Goal: Task Accomplishment & Management: Use online tool/utility

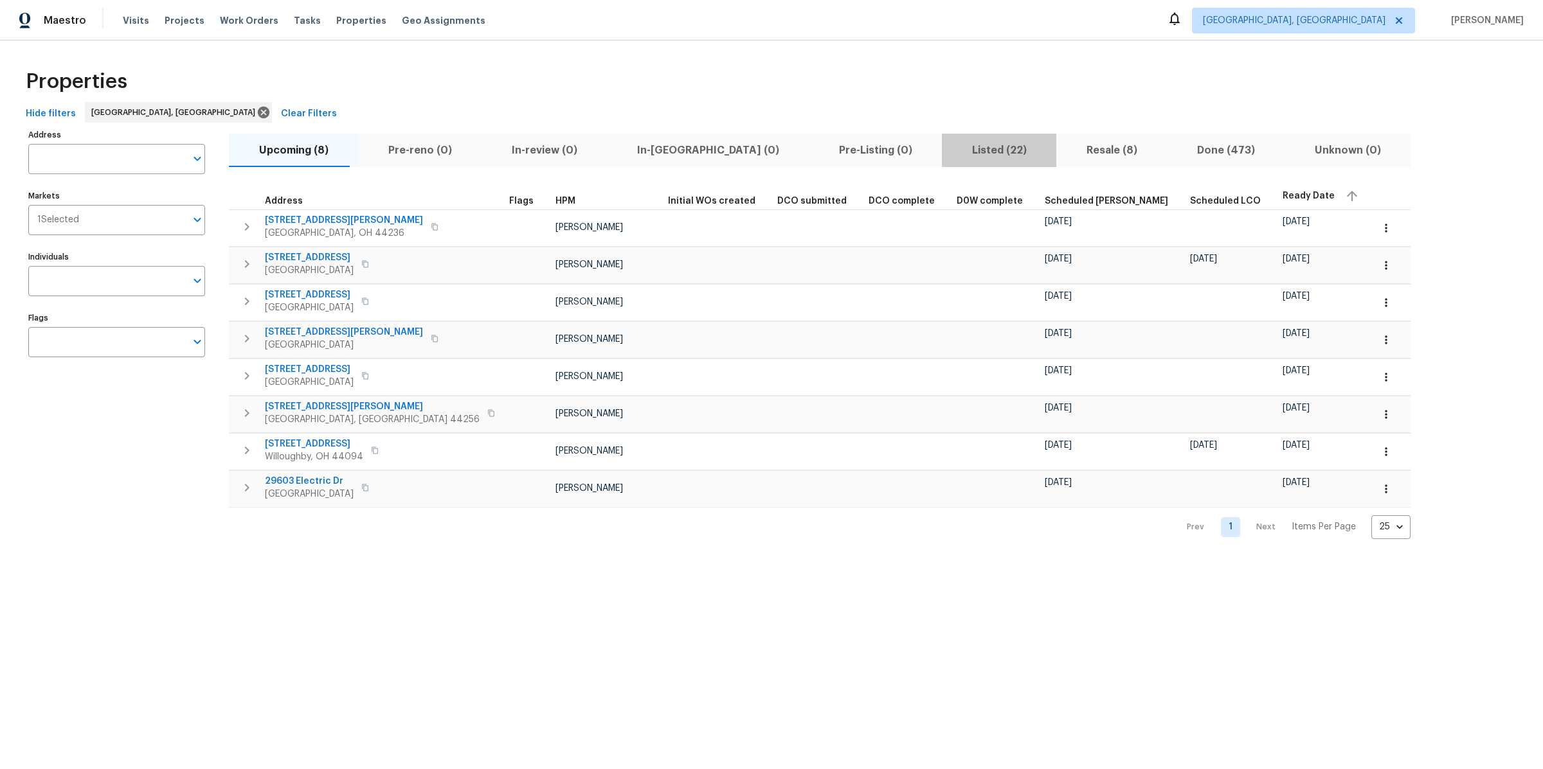
click at [949, 151] on span "Listed (22)" at bounding box center [998, 150] width 99 height 18
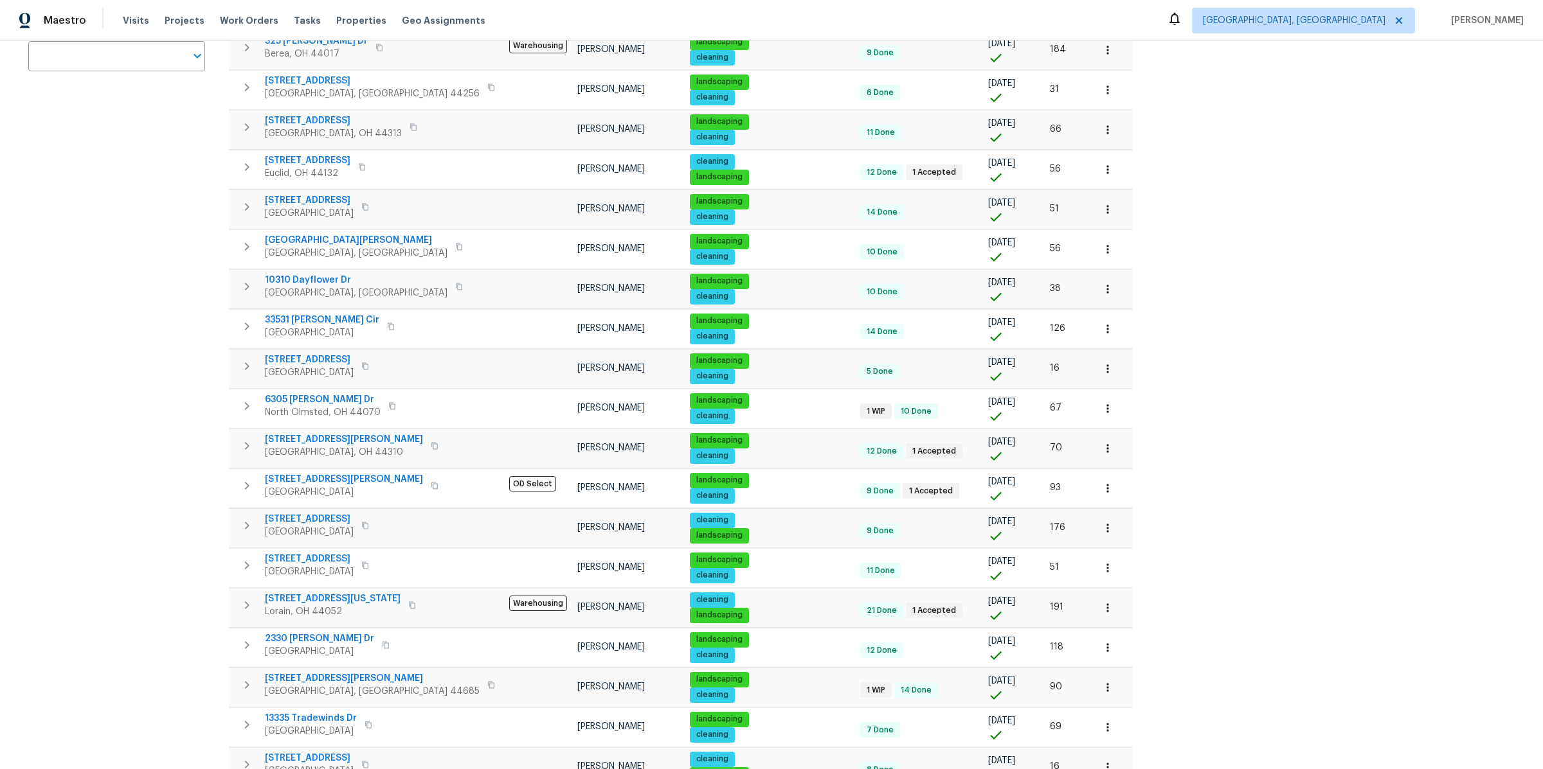
scroll to position [299, 0]
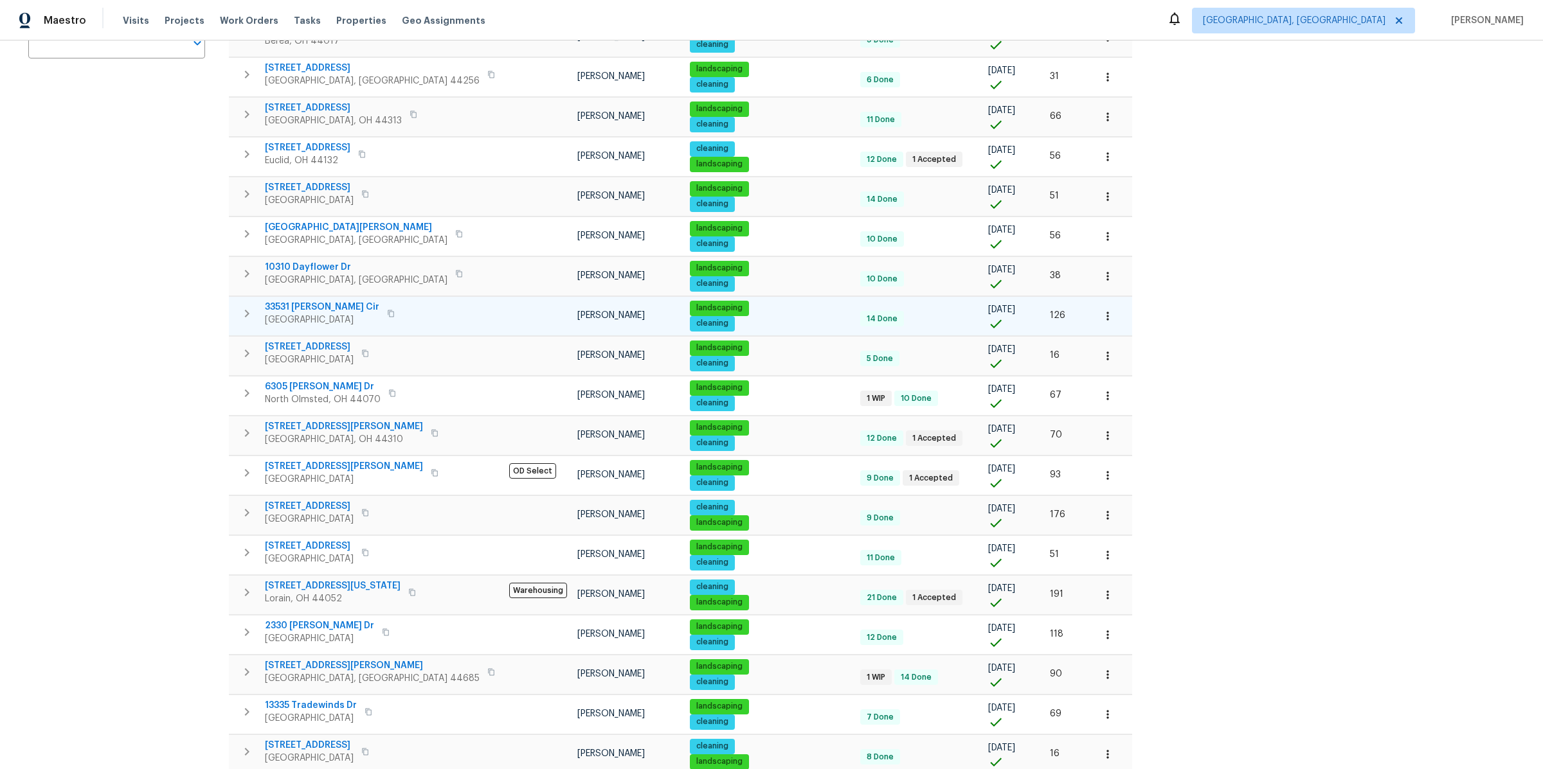
click at [308, 301] on span "33531 Dickens Cir" at bounding box center [322, 307] width 114 height 13
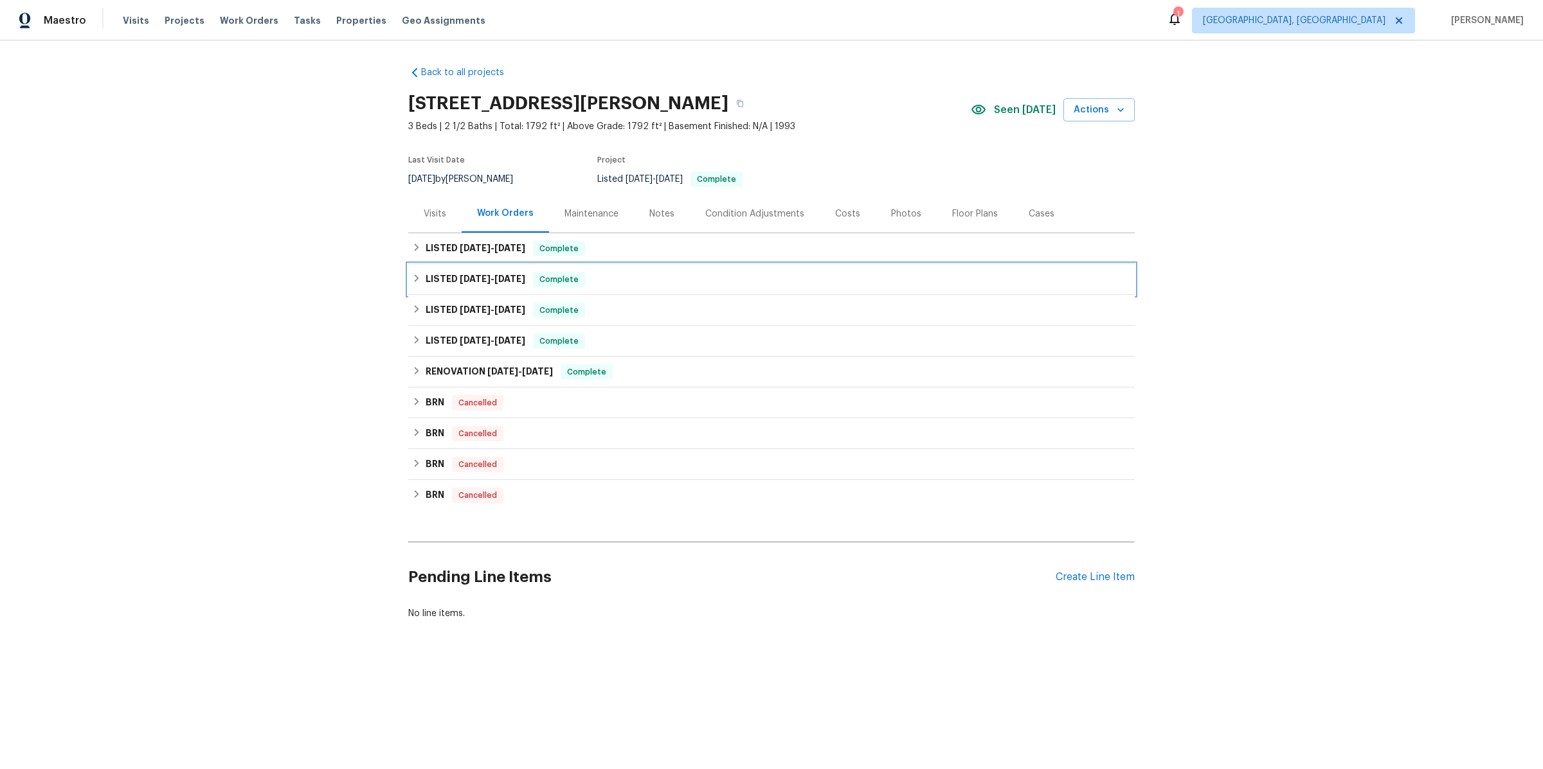
click at [465, 284] on h6 "LISTED [DATE] - [DATE]" at bounding box center [476, 279] width 100 height 15
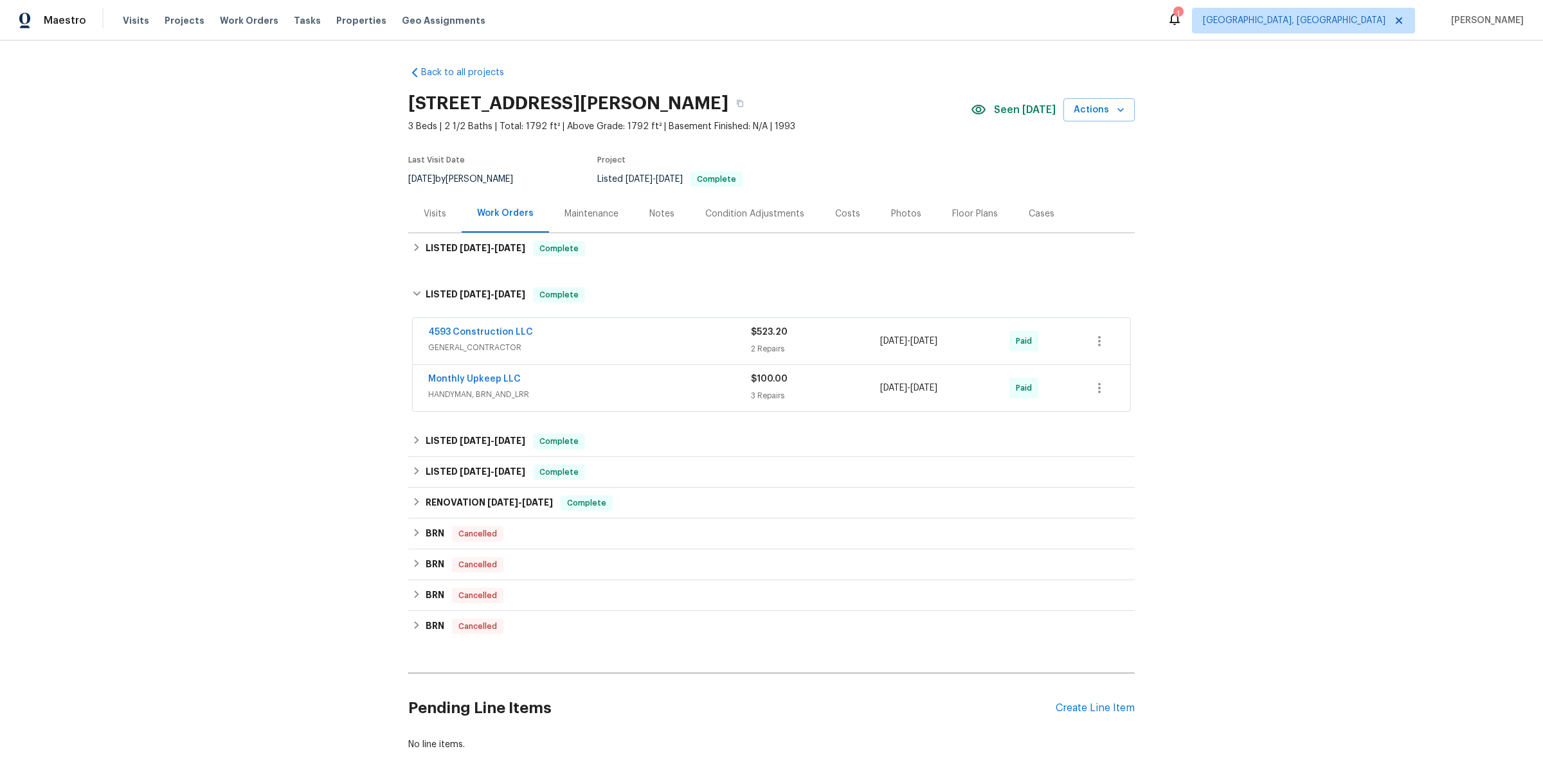
click at [770, 334] on span "$523.20" at bounding box center [769, 332] width 37 height 9
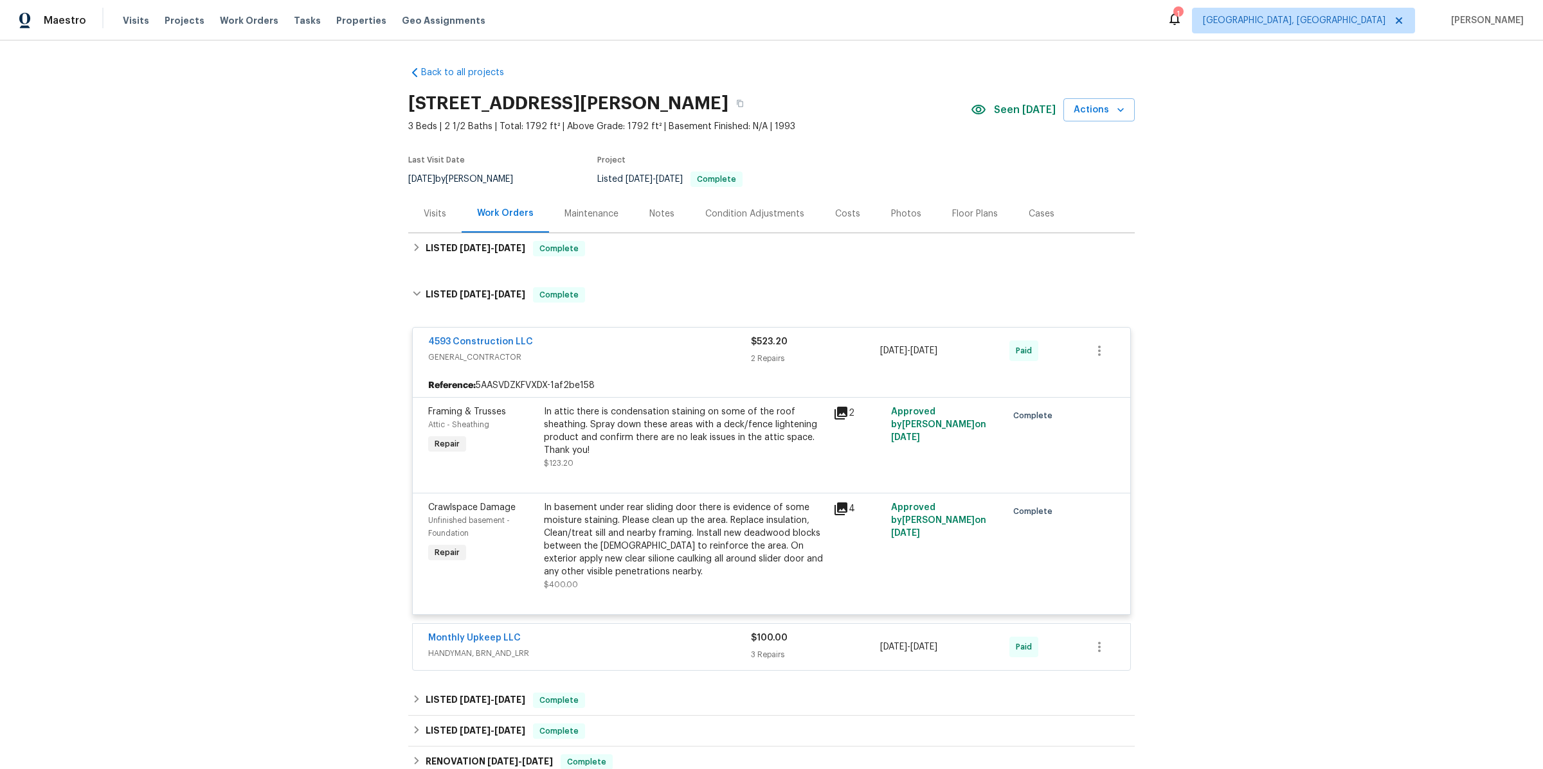
click at [843, 506] on icon at bounding box center [840, 509] width 13 height 13
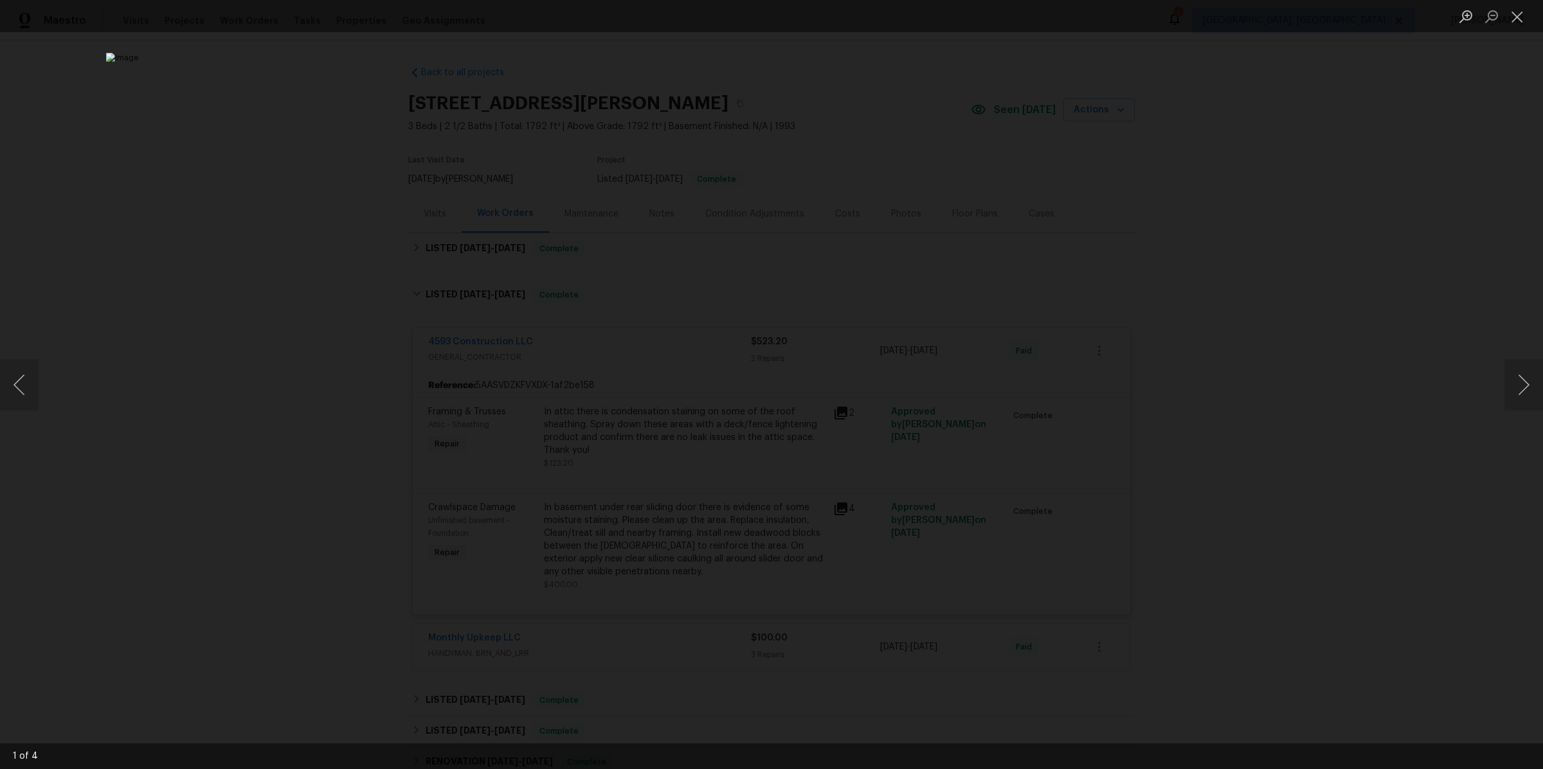
click at [1495, 411] on div "Lightbox" at bounding box center [771, 384] width 1543 height 769
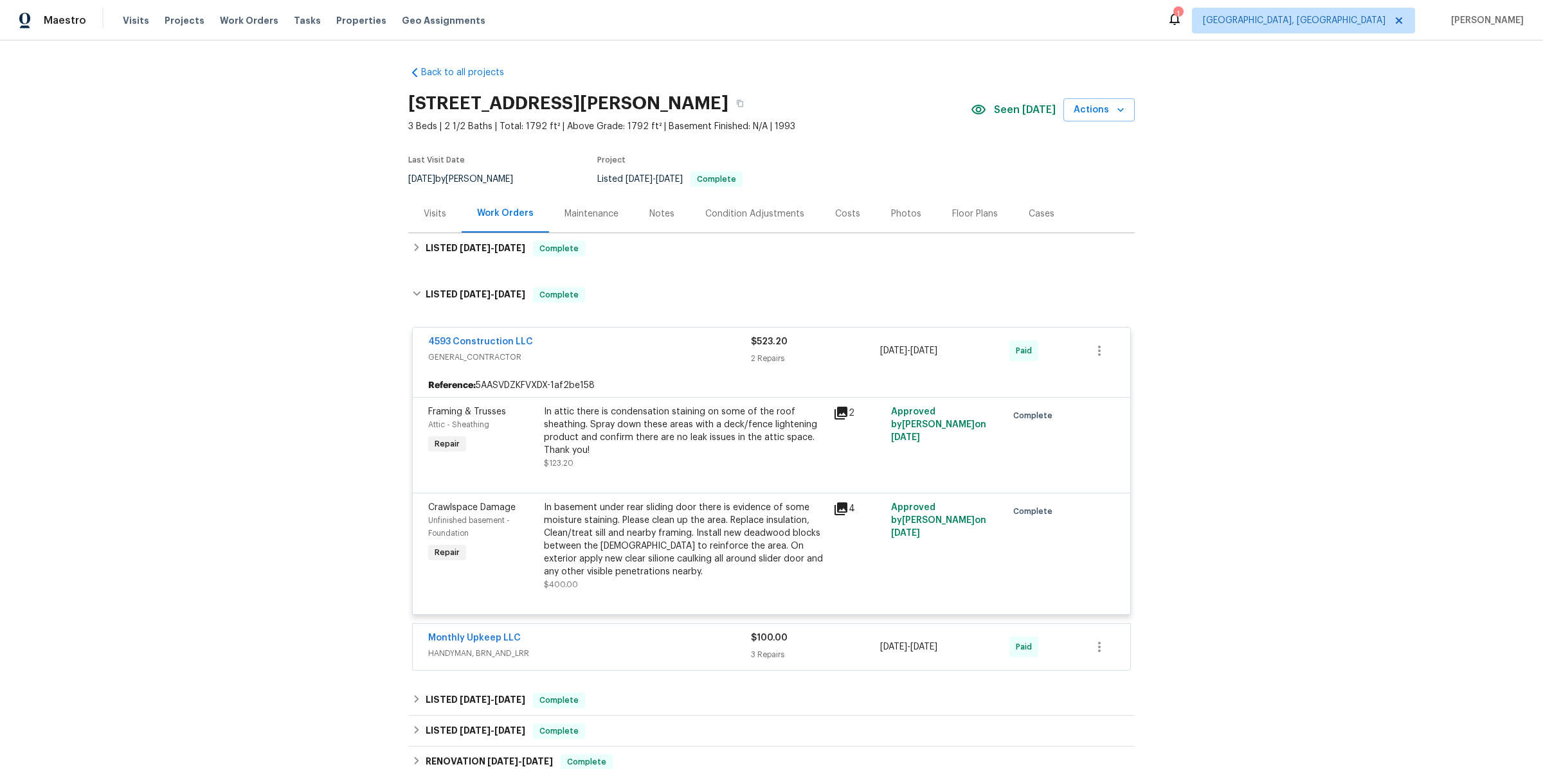
click at [655, 541] on div "In basement under rear sliding door there is evidence of some moisture staining…" at bounding box center [685, 539] width 282 height 77
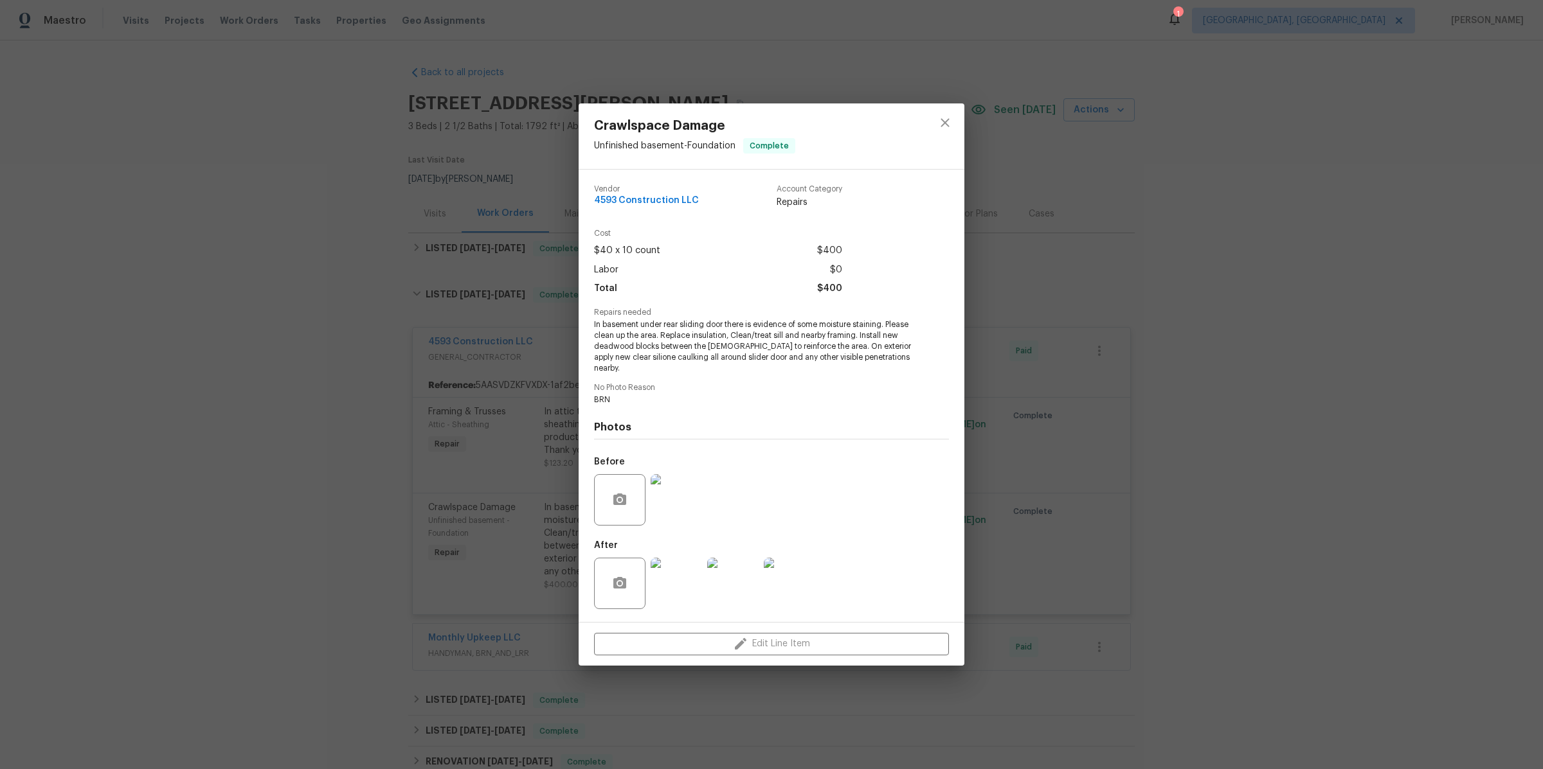
click at [683, 576] on img at bounding box center [676, 583] width 51 height 51
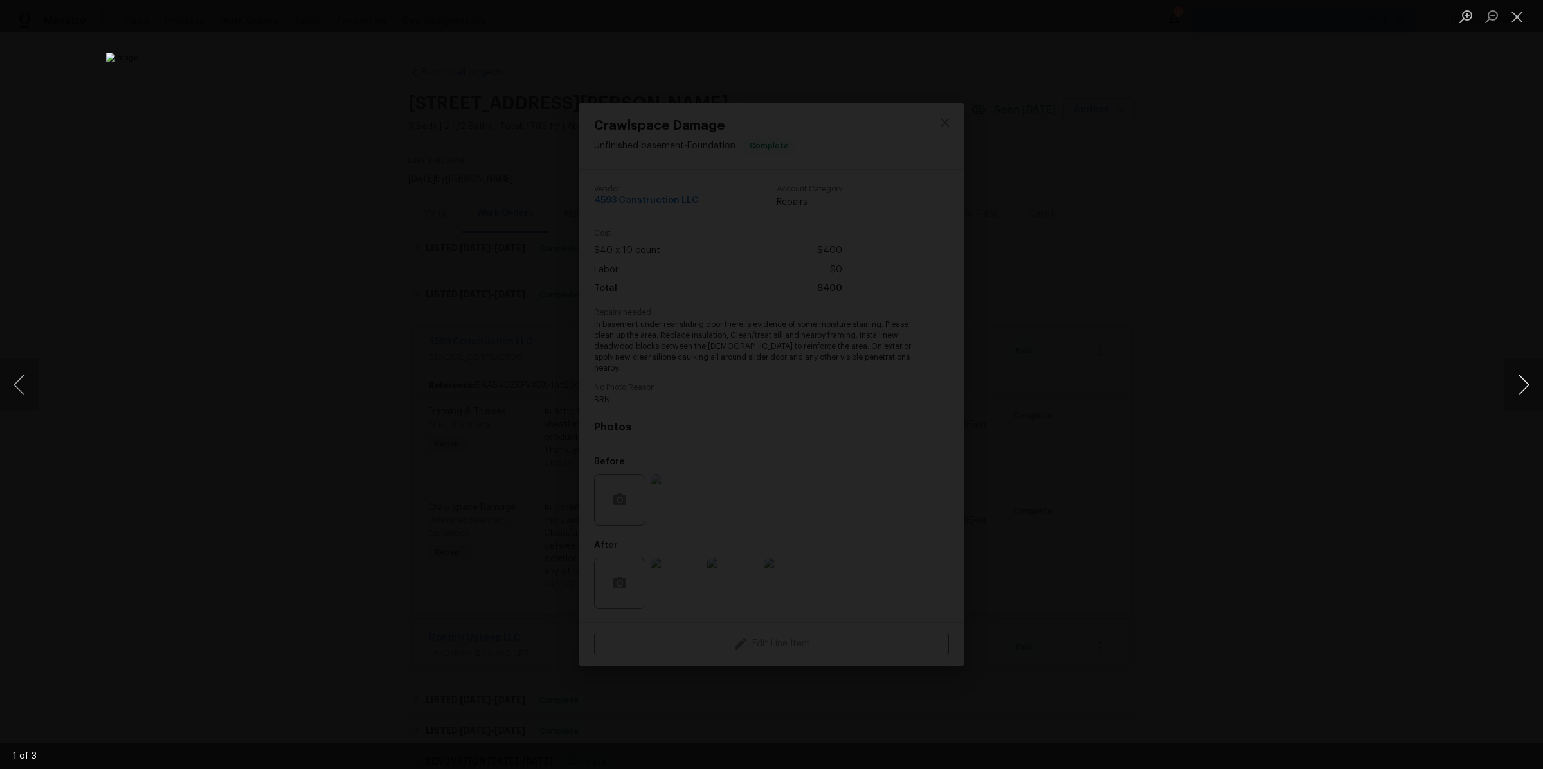
click at [1523, 390] on button "Next image" at bounding box center [1523, 384] width 39 height 51
click at [1534, 382] on button "Next image" at bounding box center [1523, 384] width 39 height 51
click at [1270, 361] on div "Lightbox" at bounding box center [771, 384] width 1543 height 769
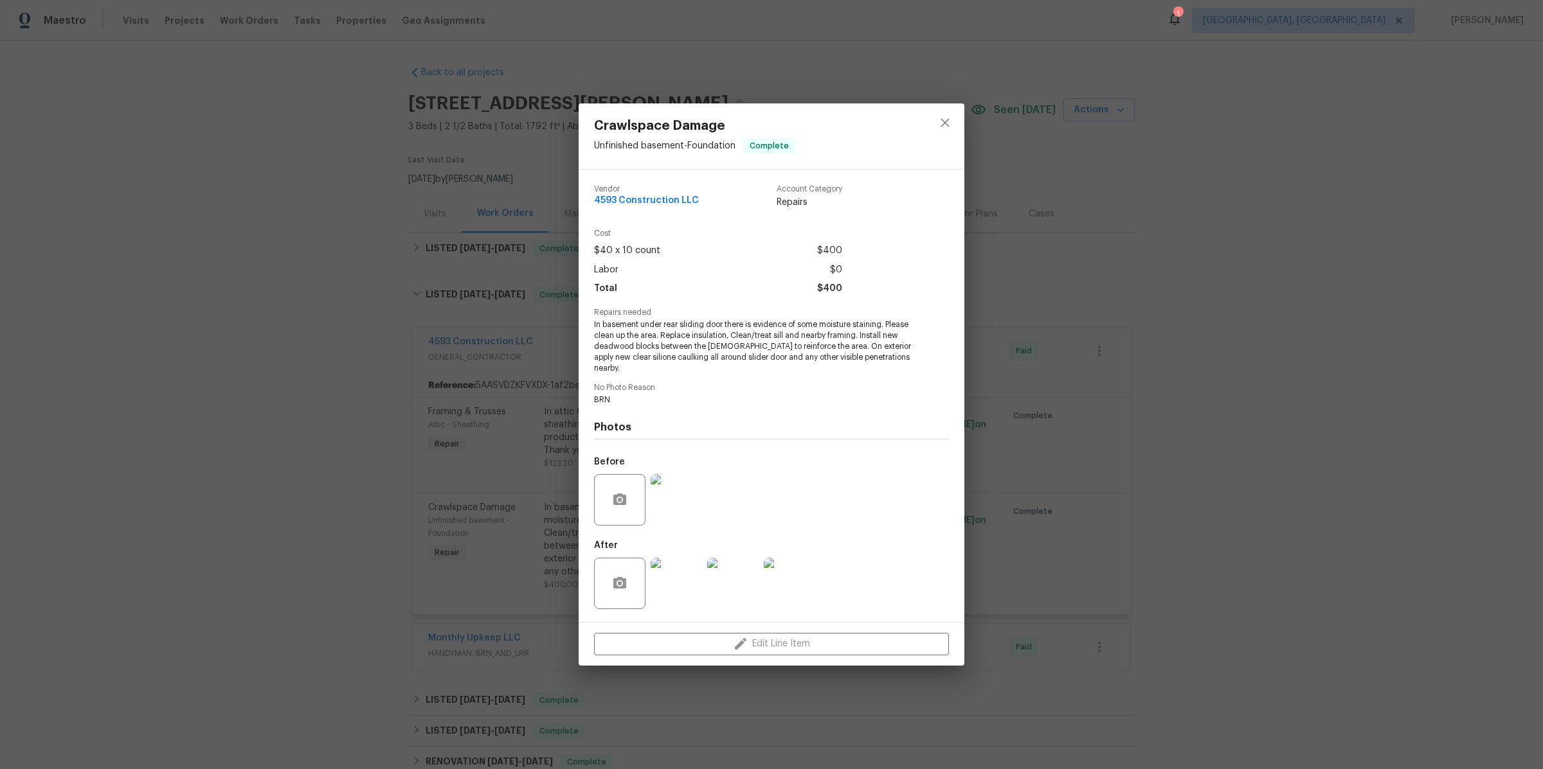
click at [1268, 364] on div "Crawlspace Damage Unfinished basement - Foundation Complete Vendor 4593 Constru…" at bounding box center [771, 384] width 1543 height 769
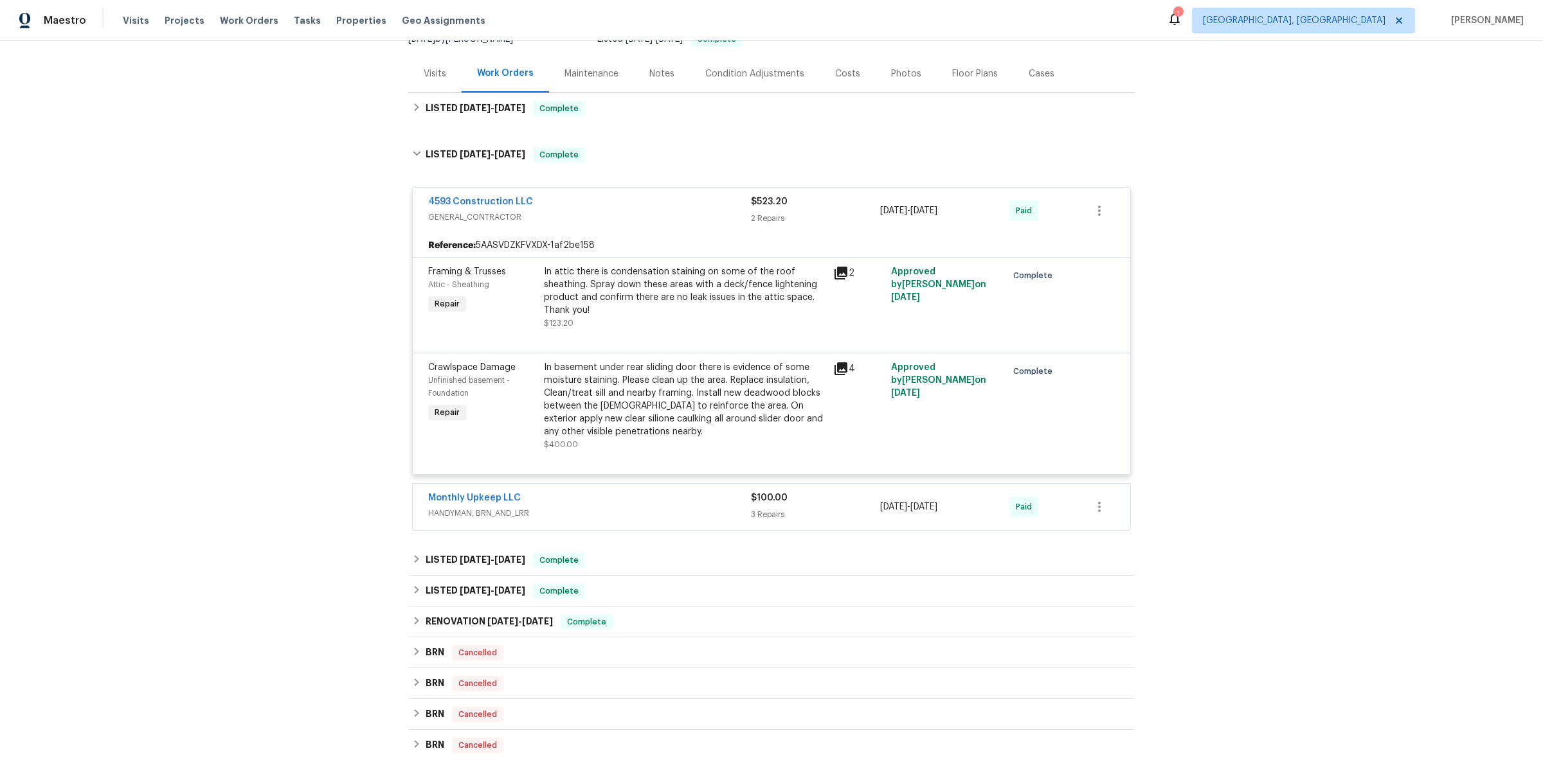
scroll to position [268, 0]
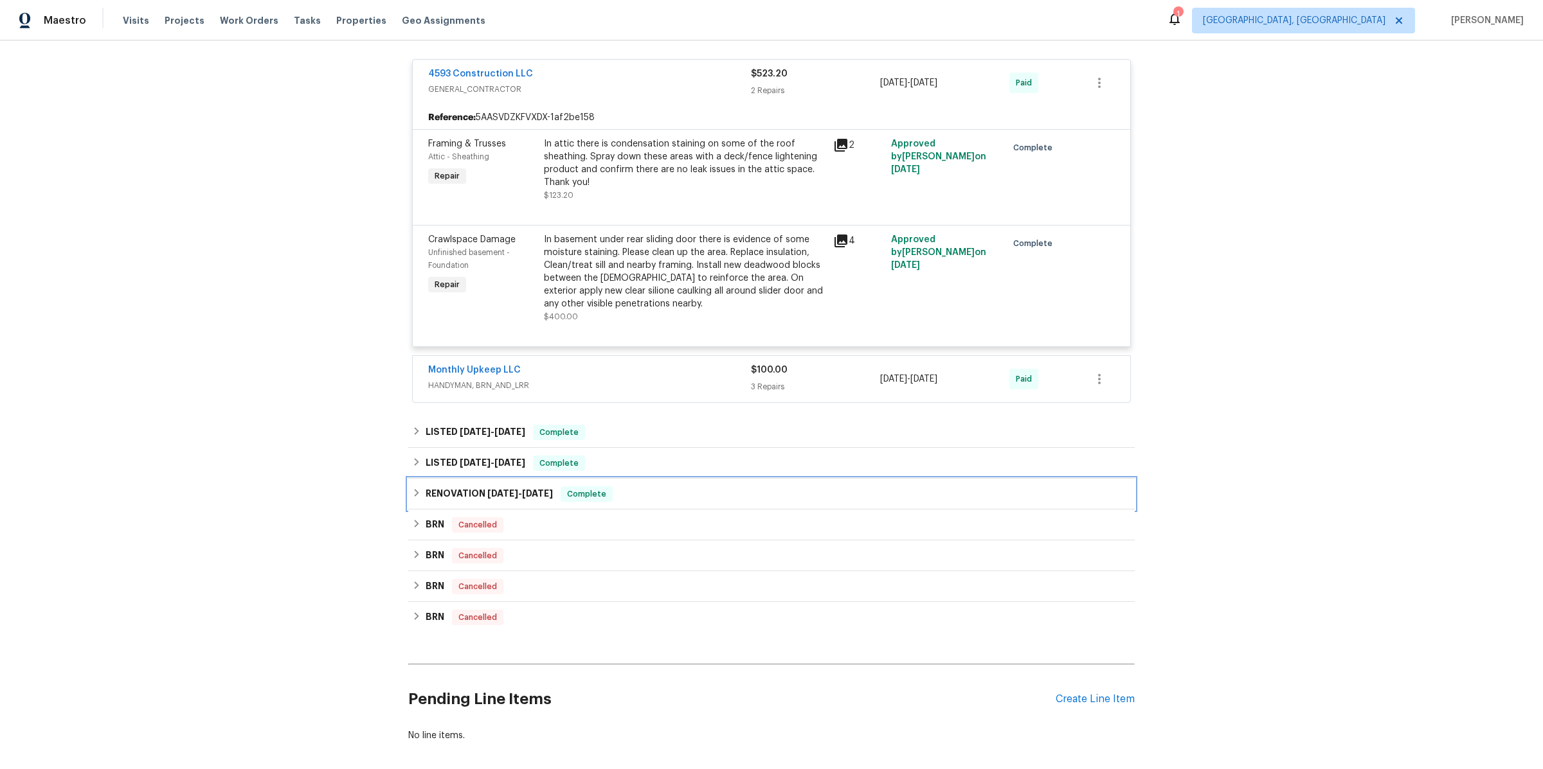
click at [657, 492] on div "RENOVATION [DATE] - [DATE] Complete" at bounding box center [771, 494] width 719 height 15
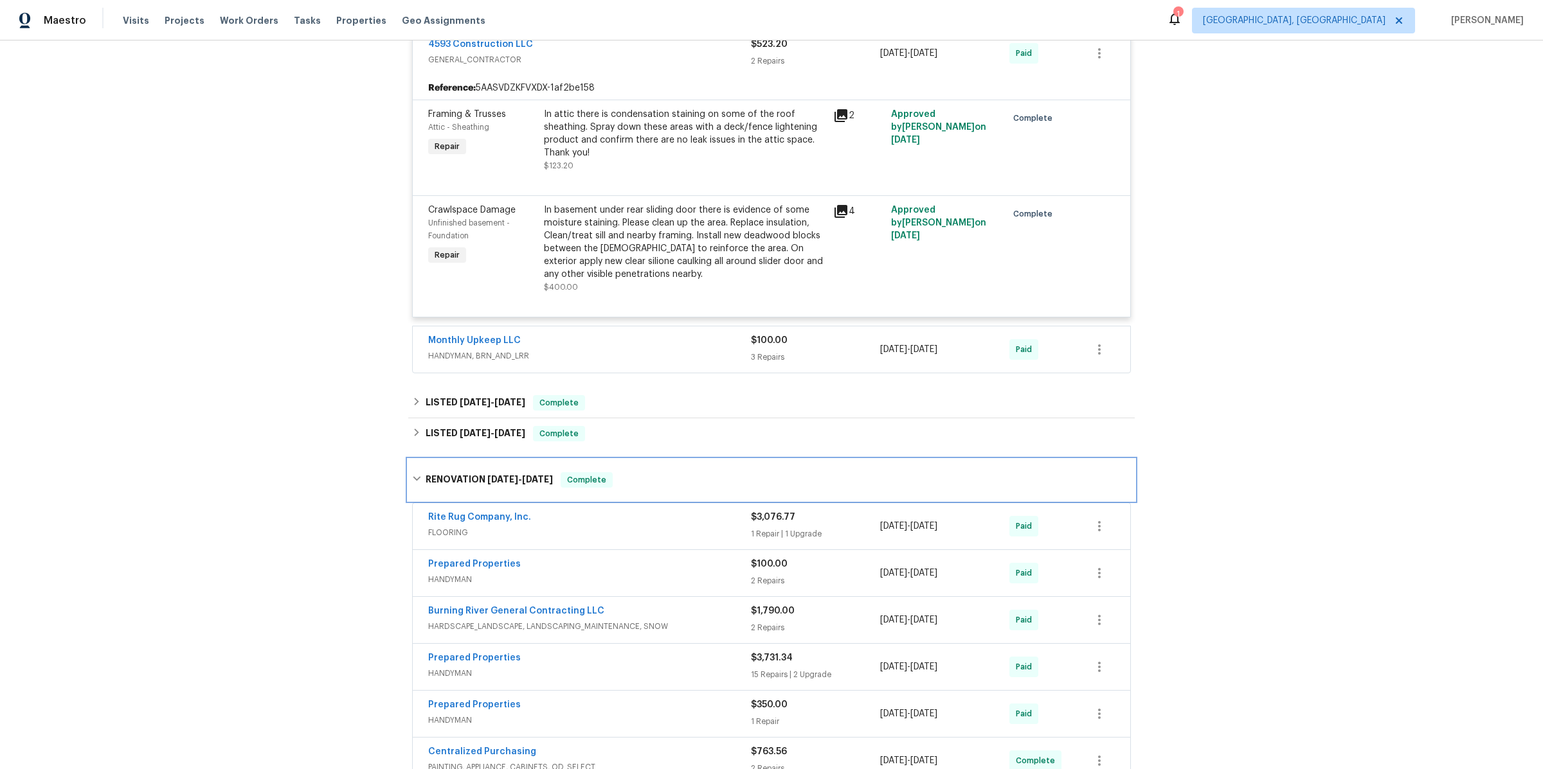
scroll to position [320, 0]
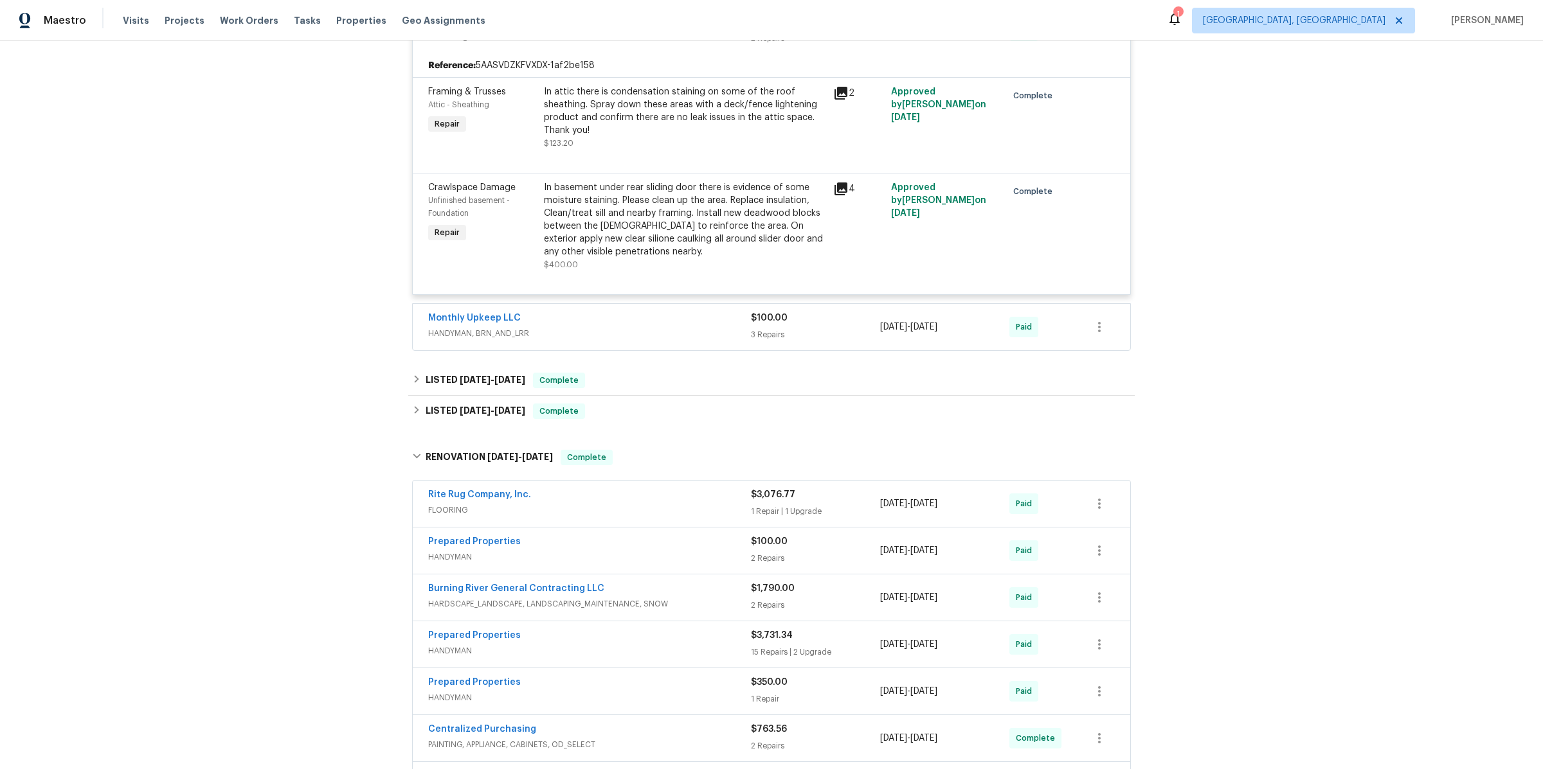
click at [660, 504] on span "FLOORING" at bounding box center [589, 510] width 323 height 13
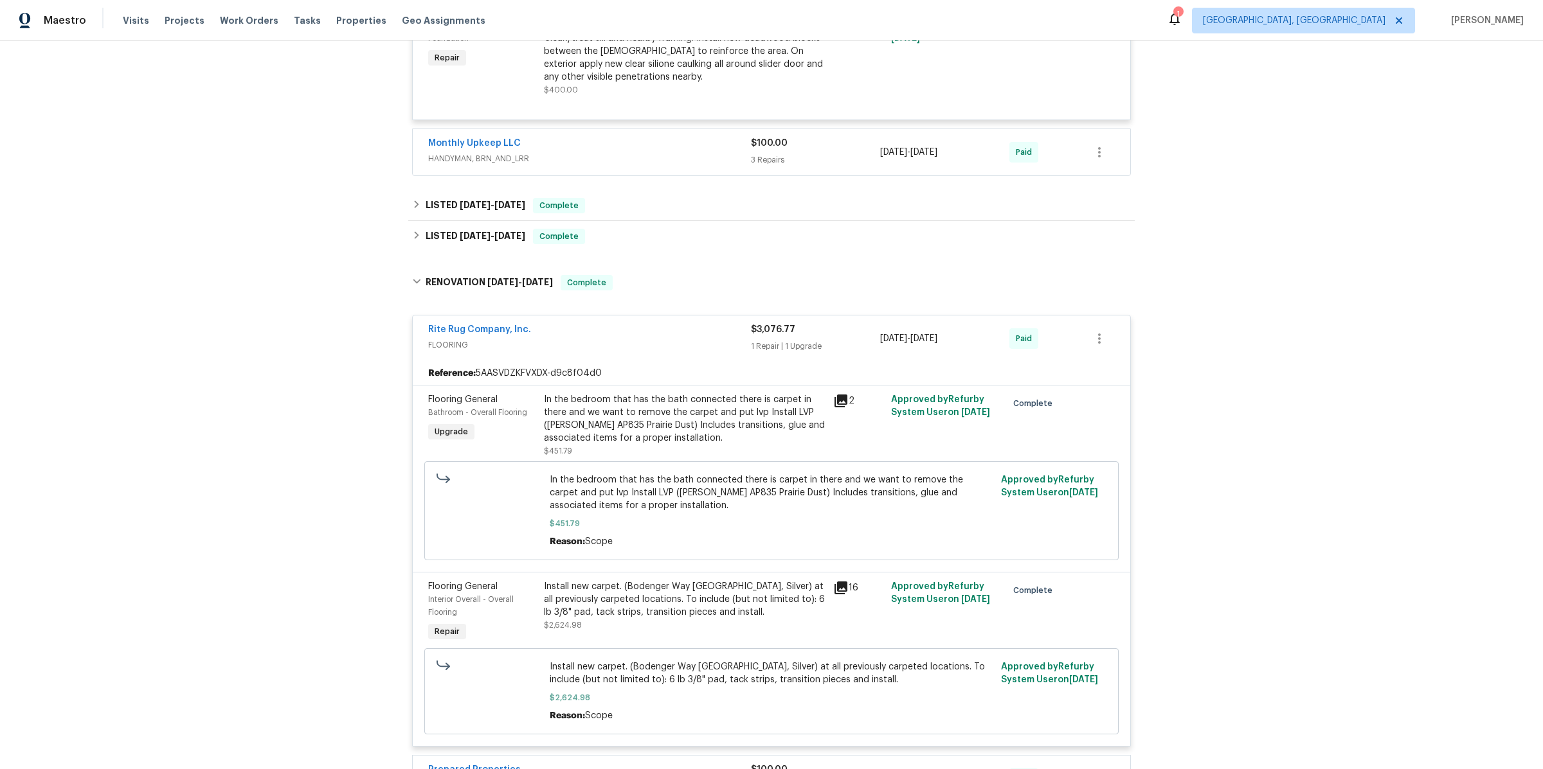
scroll to position [510, 0]
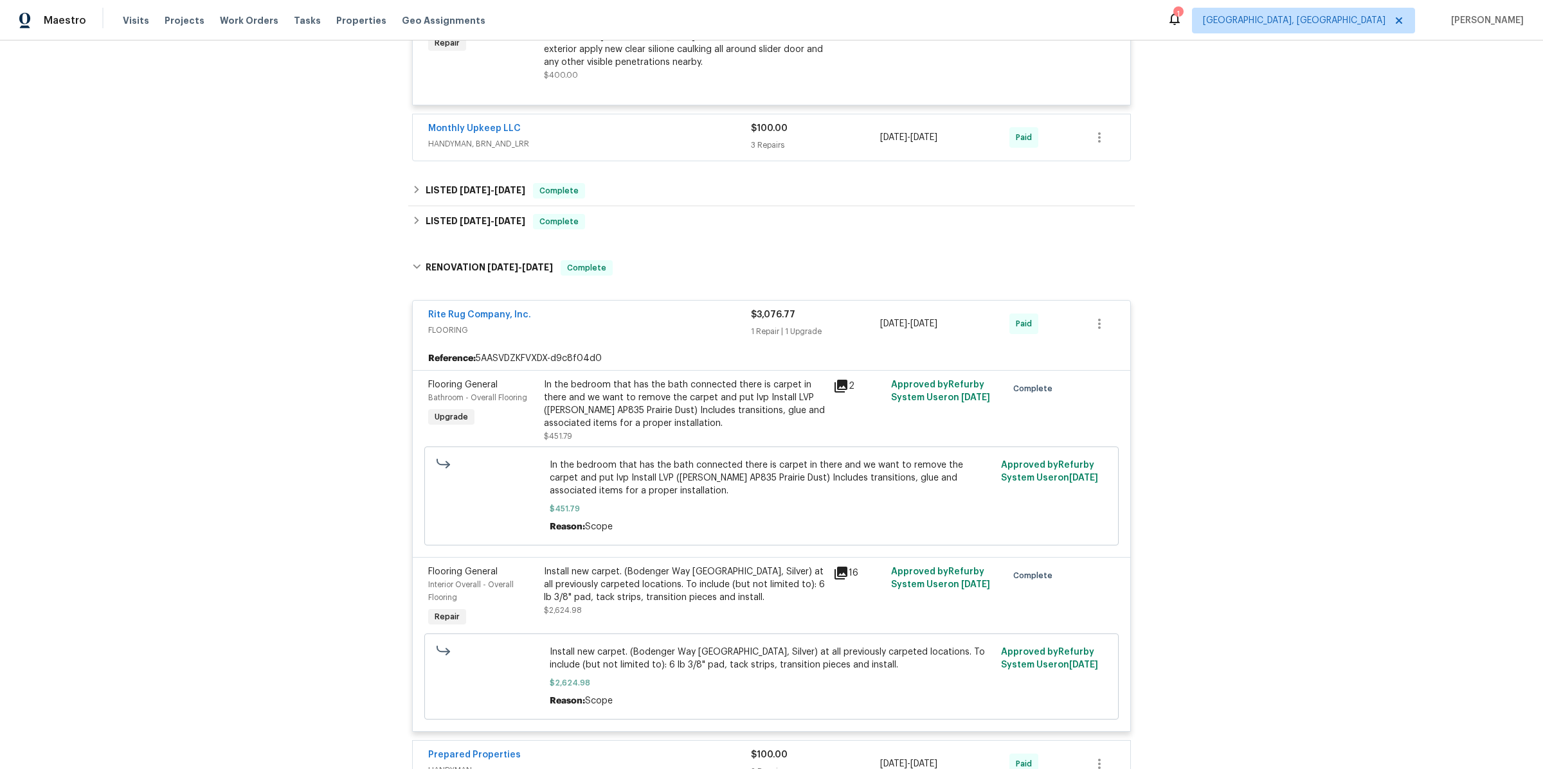
click at [841, 569] on icon at bounding box center [840, 573] width 13 height 13
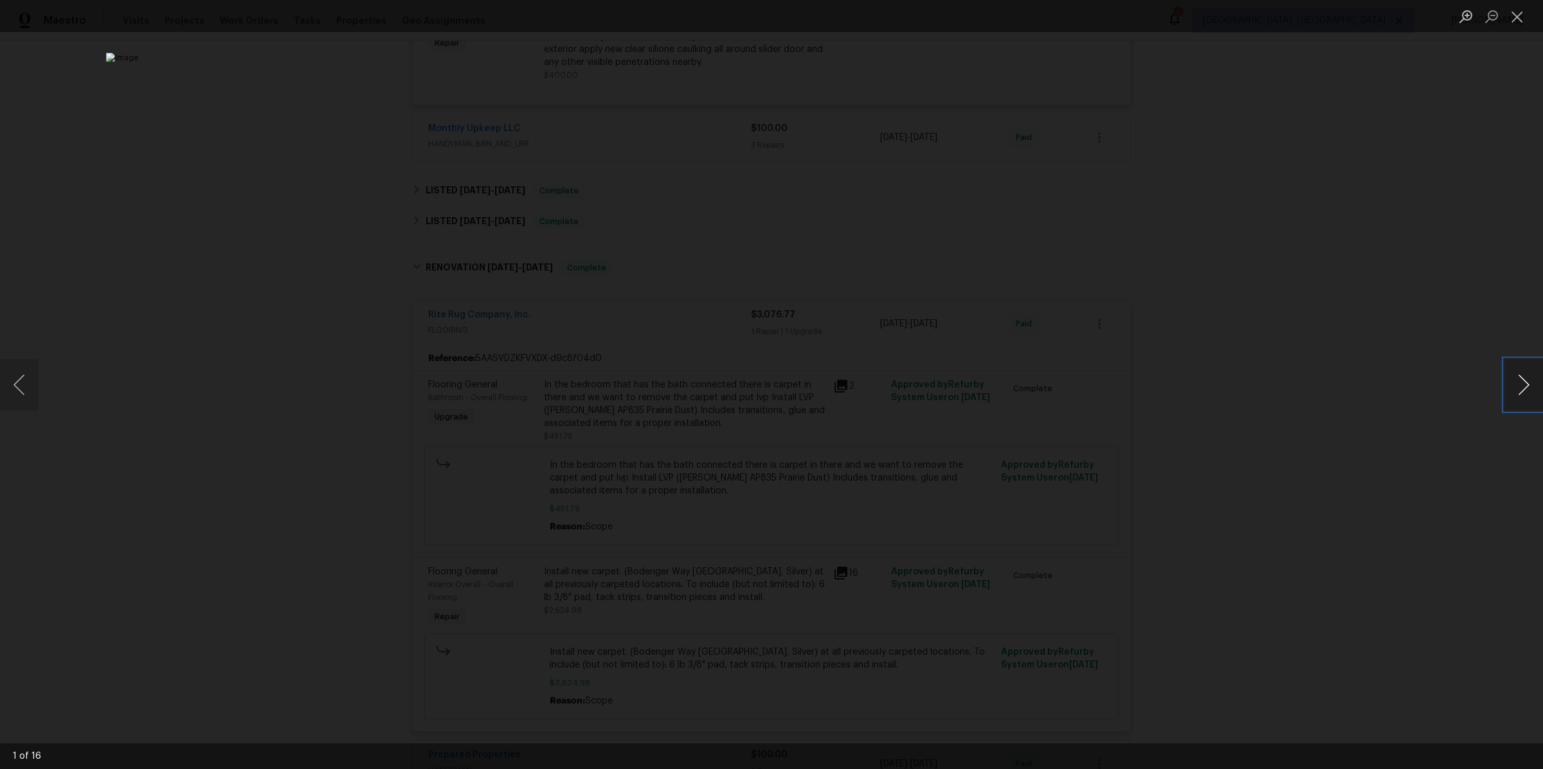
click at [1523, 391] on button "Next image" at bounding box center [1523, 384] width 39 height 51
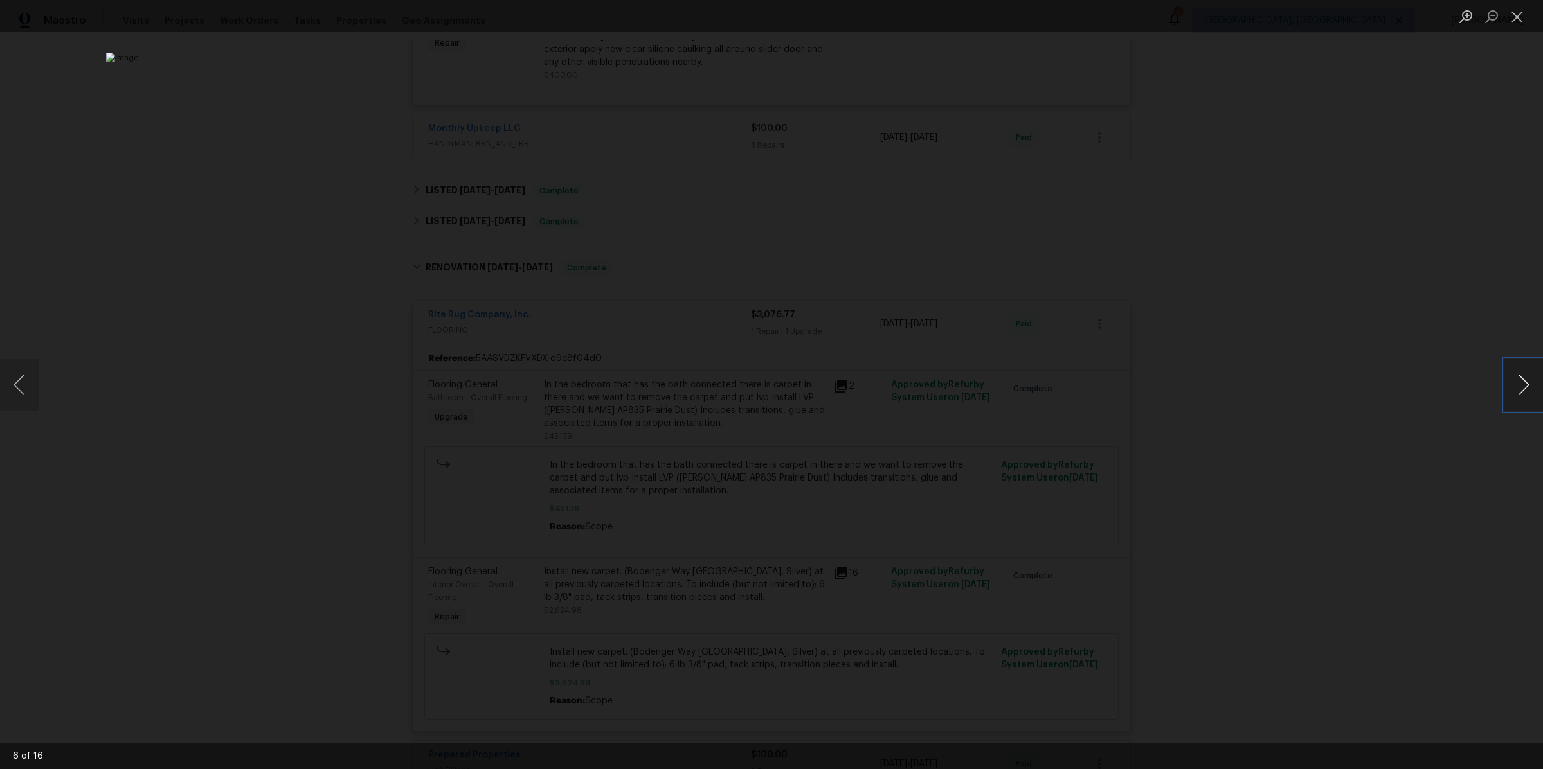
click at [1523, 391] on button "Next image" at bounding box center [1523, 384] width 39 height 51
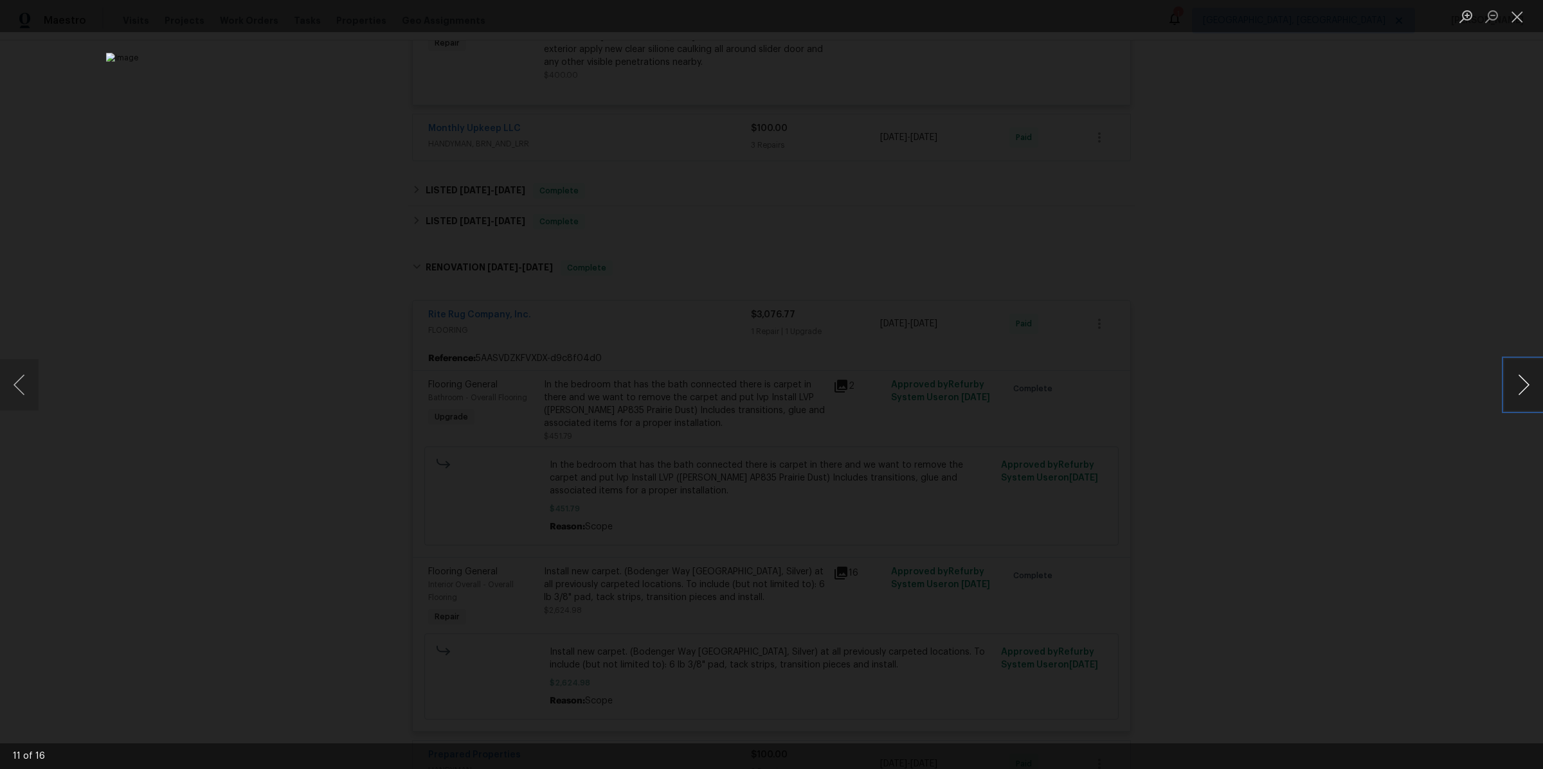
click at [1523, 391] on button "Next image" at bounding box center [1523, 384] width 39 height 51
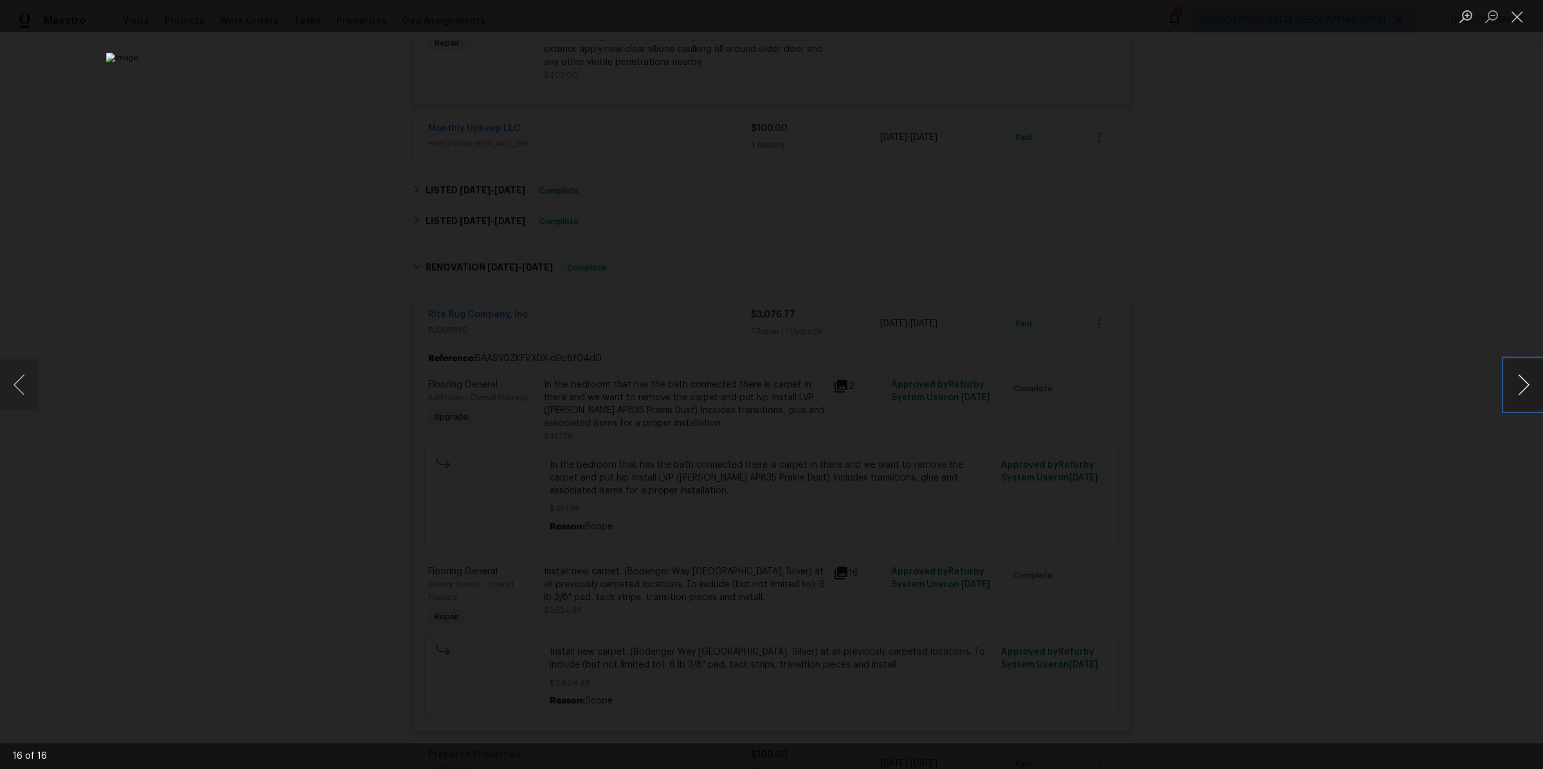
click at [1523, 391] on button "Next image" at bounding box center [1523, 384] width 39 height 51
click at [1357, 387] on div "Lightbox" at bounding box center [771, 384] width 1543 height 769
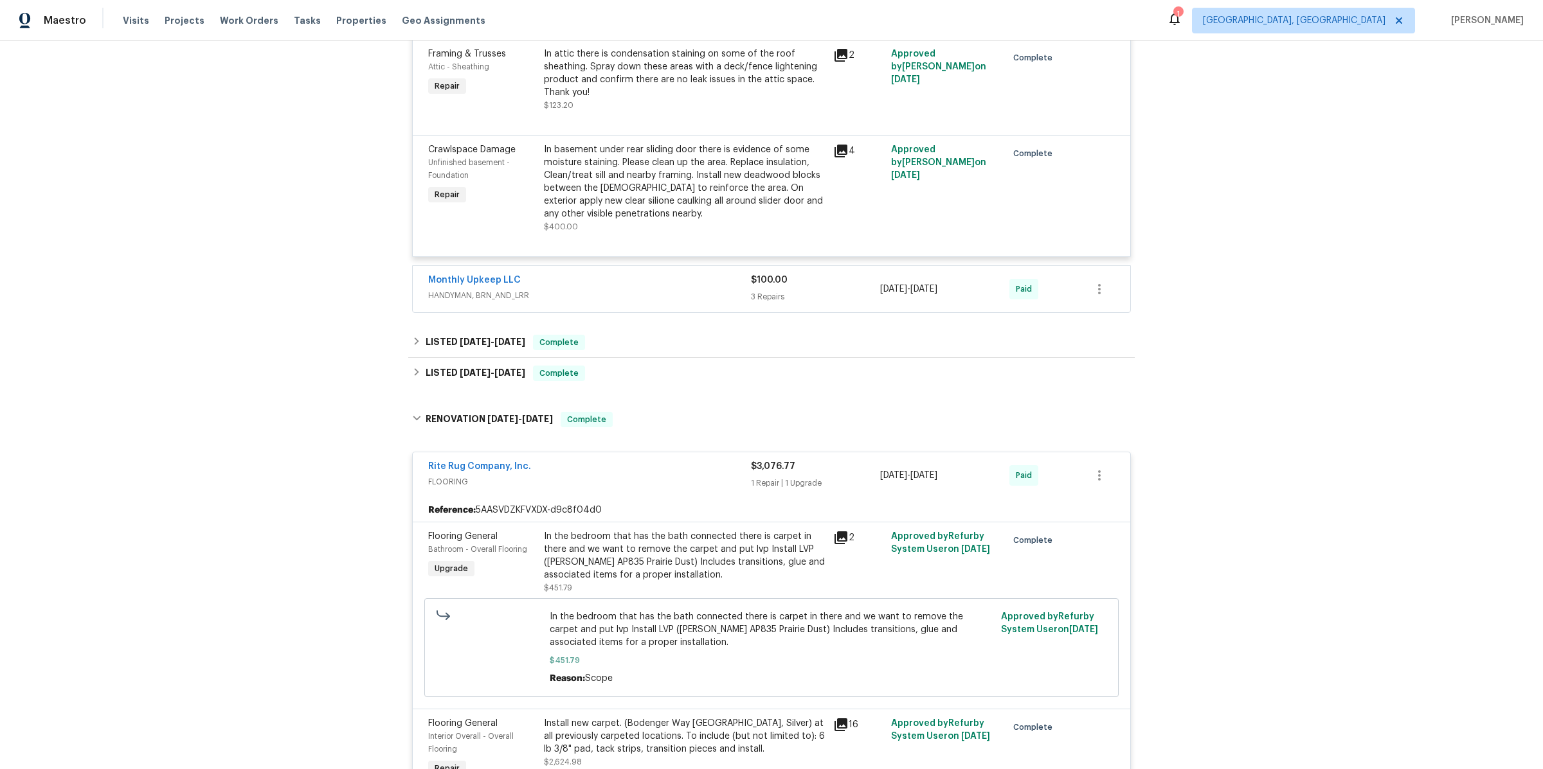
scroll to position [0, 0]
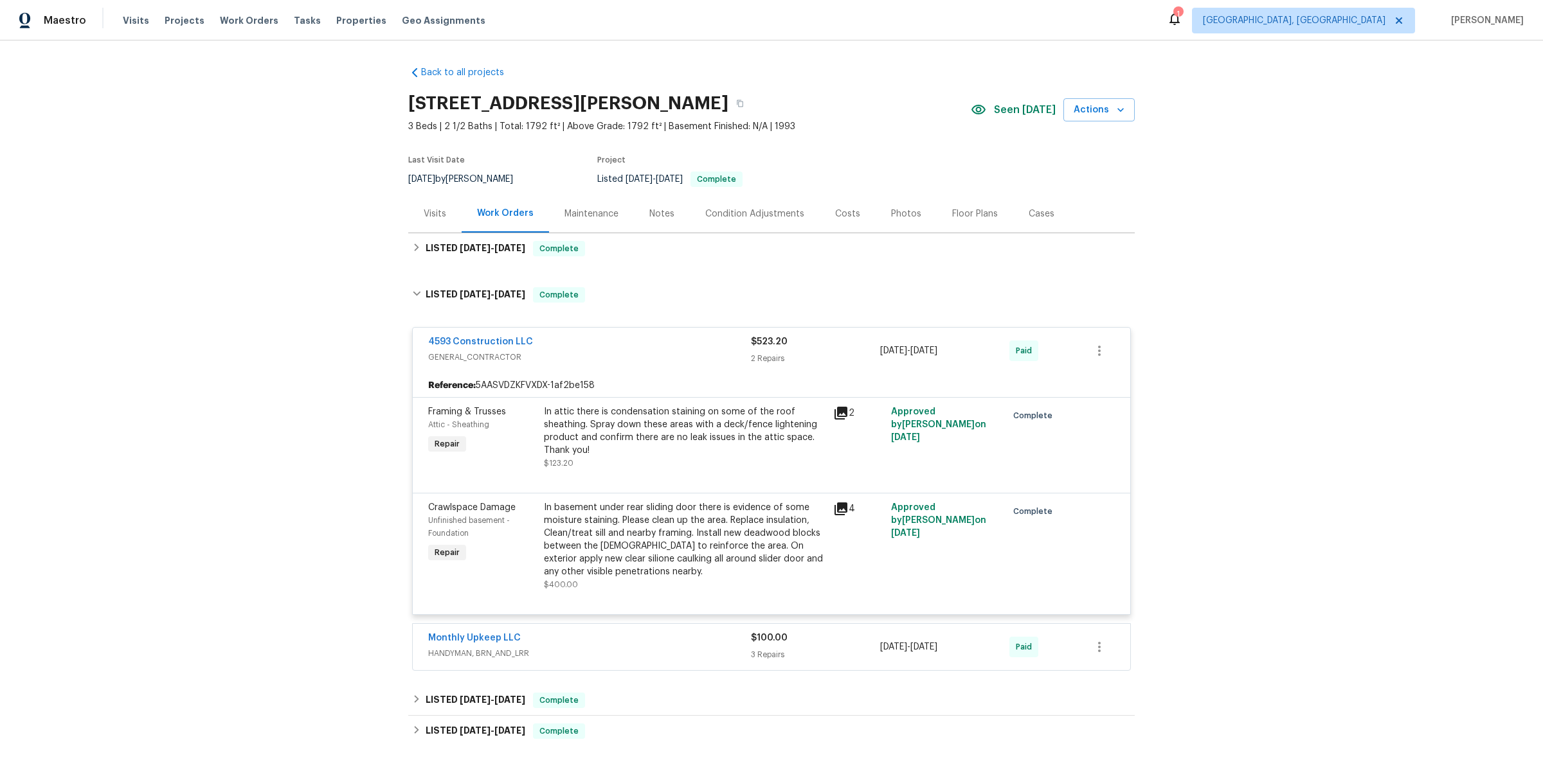
click at [317, 258] on div "Back to all projects [STREET_ADDRESS][PERSON_NAME] 3 Beds | 2 1/2 Baths | Total…" at bounding box center [771, 404] width 1543 height 729
click at [441, 216] on div "Visits" at bounding box center [435, 214] width 22 height 13
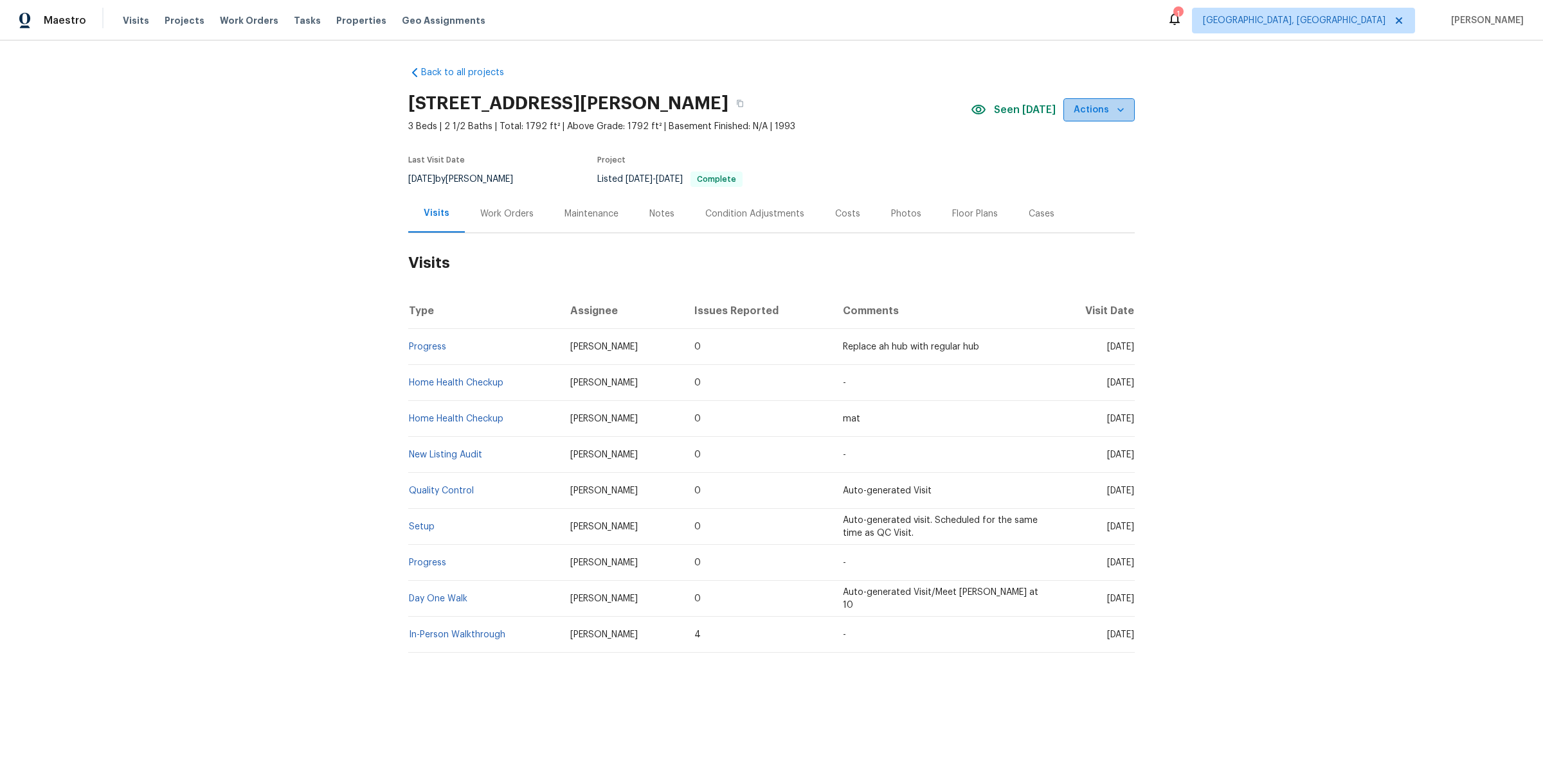
click at [1111, 113] on span "Actions" at bounding box center [1098, 110] width 51 height 16
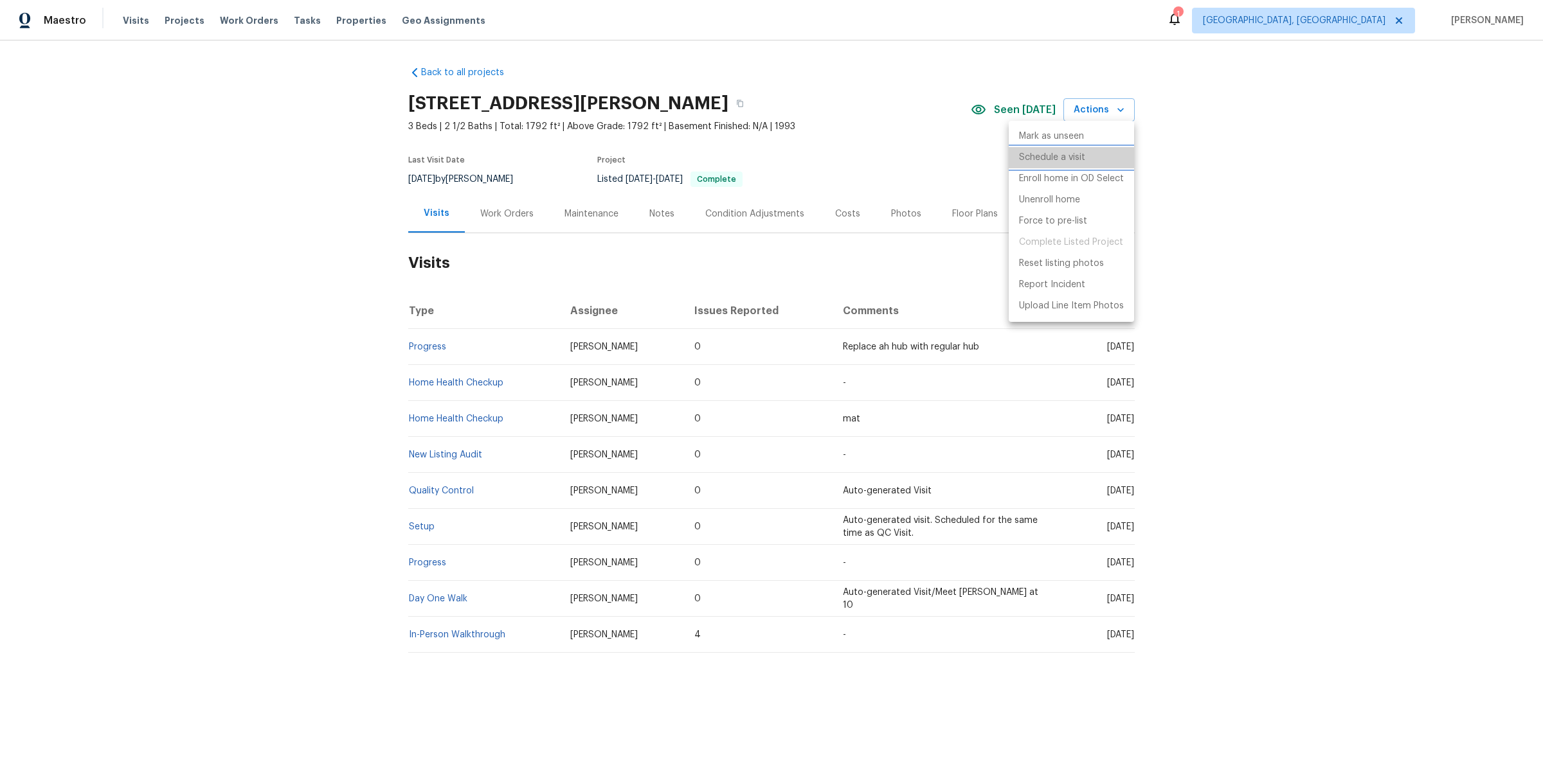
click at [1056, 152] on p "Schedule a visit" at bounding box center [1052, 157] width 66 height 13
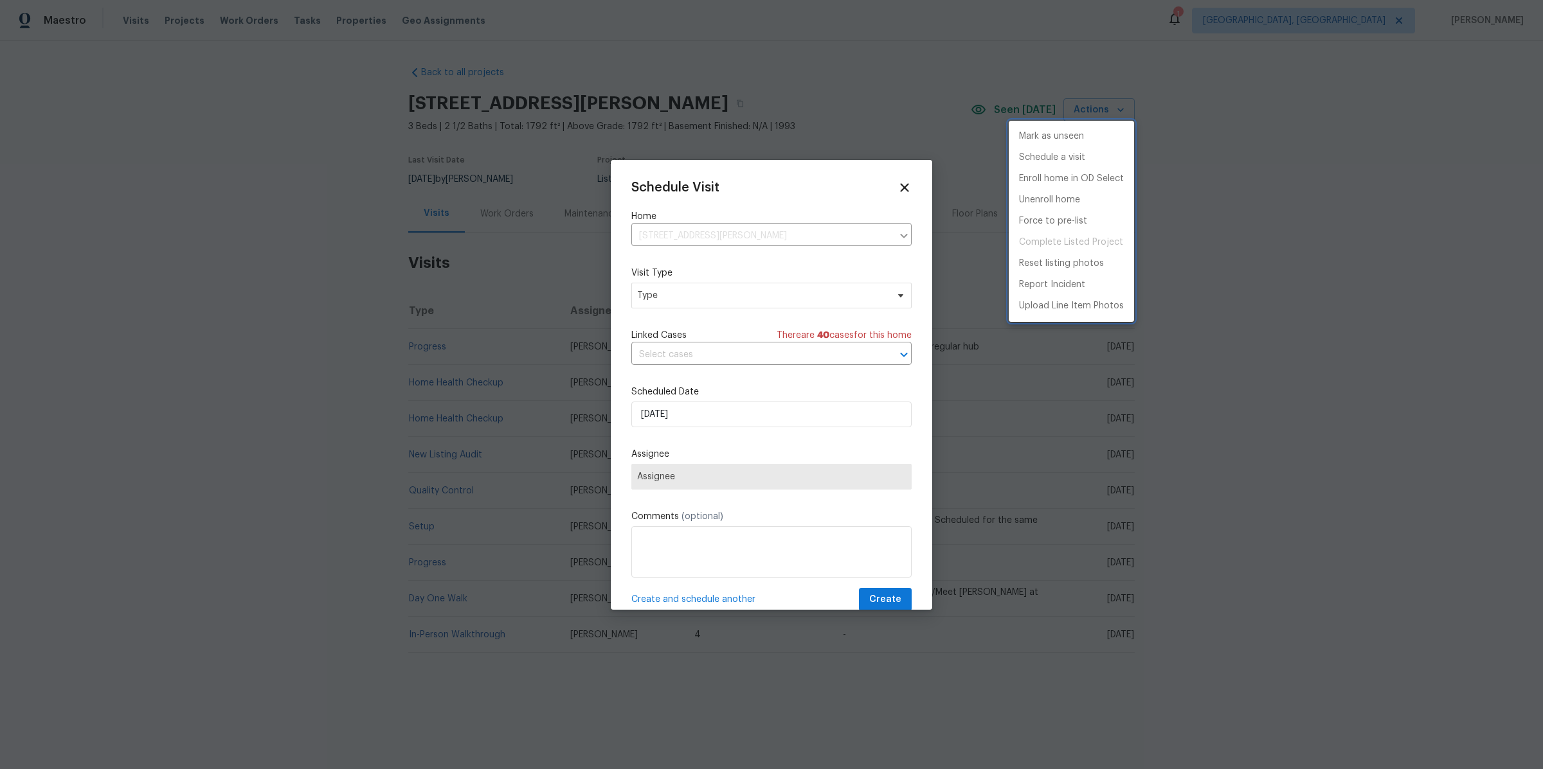
click at [910, 189] on div at bounding box center [771, 384] width 1543 height 769
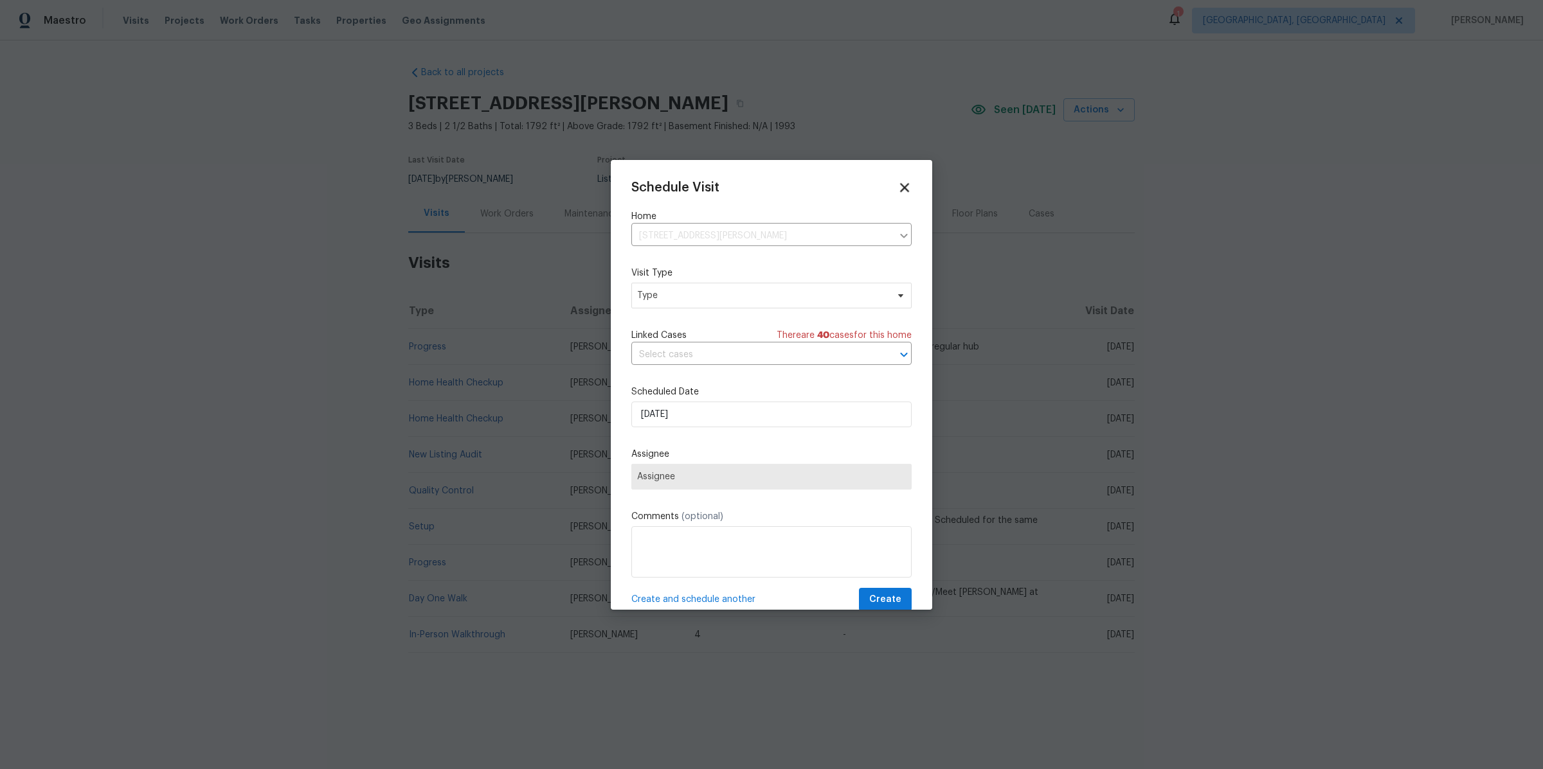
click at [904, 188] on icon at bounding box center [904, 187] width 9 height 9
